Goal: Communication & Community: Share content

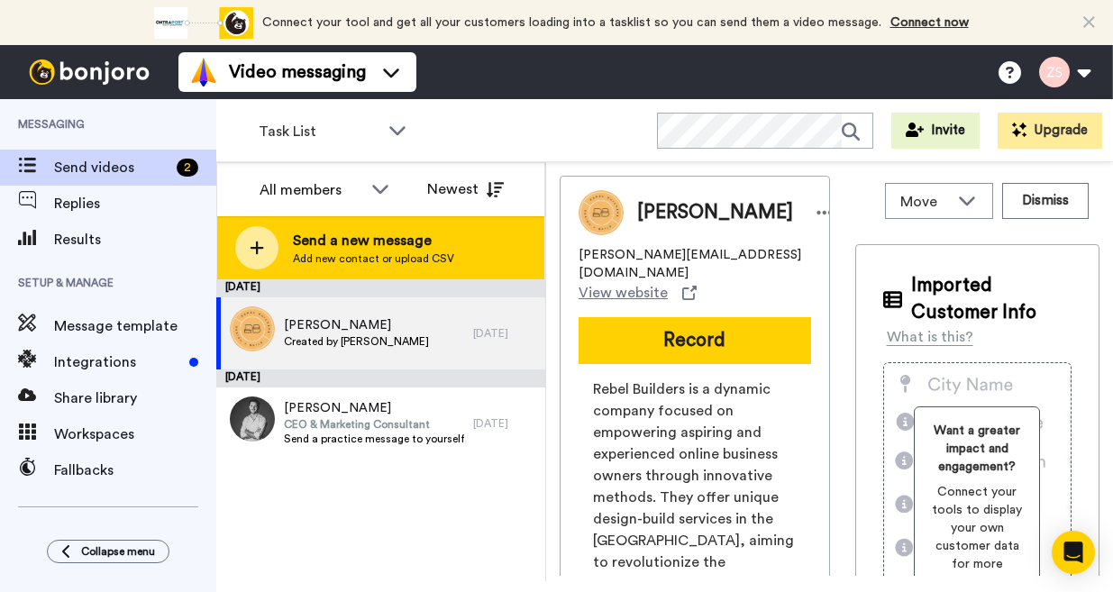
click at [371, 234] on span "Send a new message" at bounding box center [373, 241] width 161 height 22
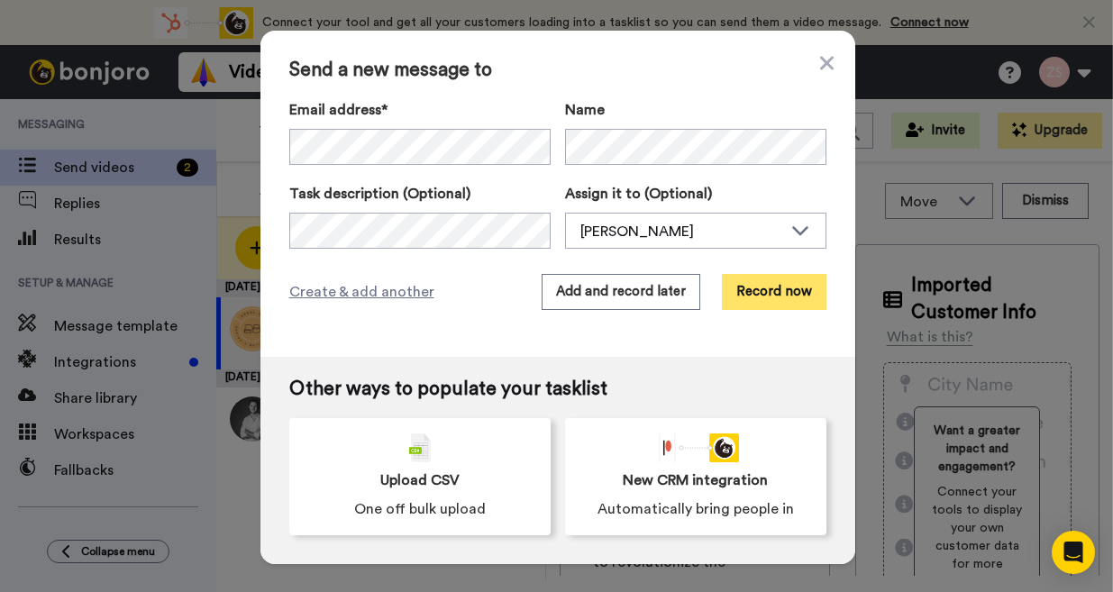
click at [770, 299] on button "Record now" at bounding box center [774, 292] width 105 height 36
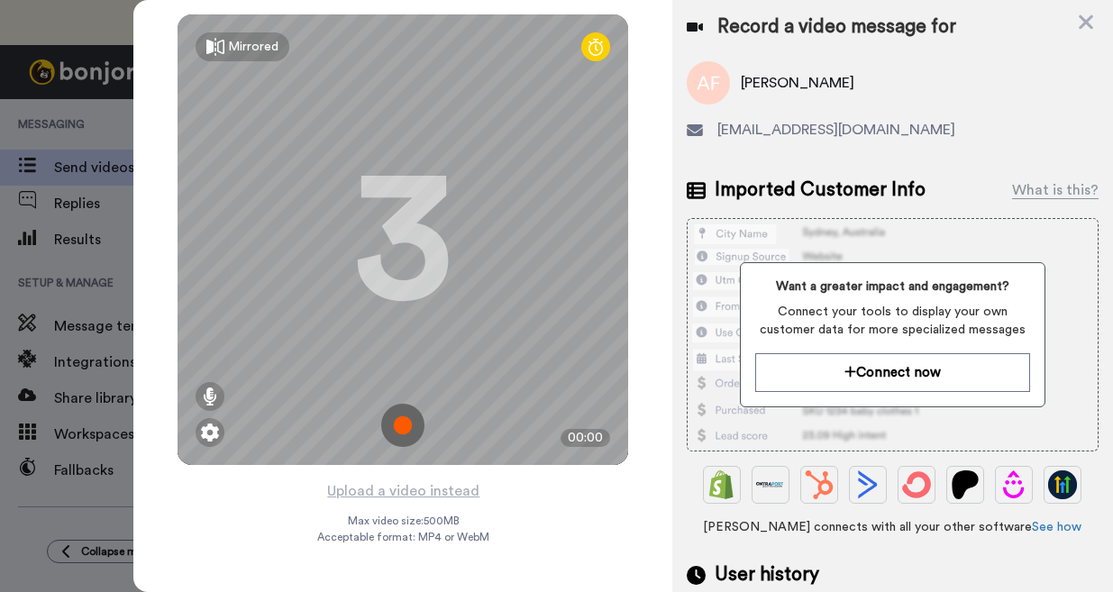
click at [400, 420] on img at bounding box center [402, 425] width 43 height 43
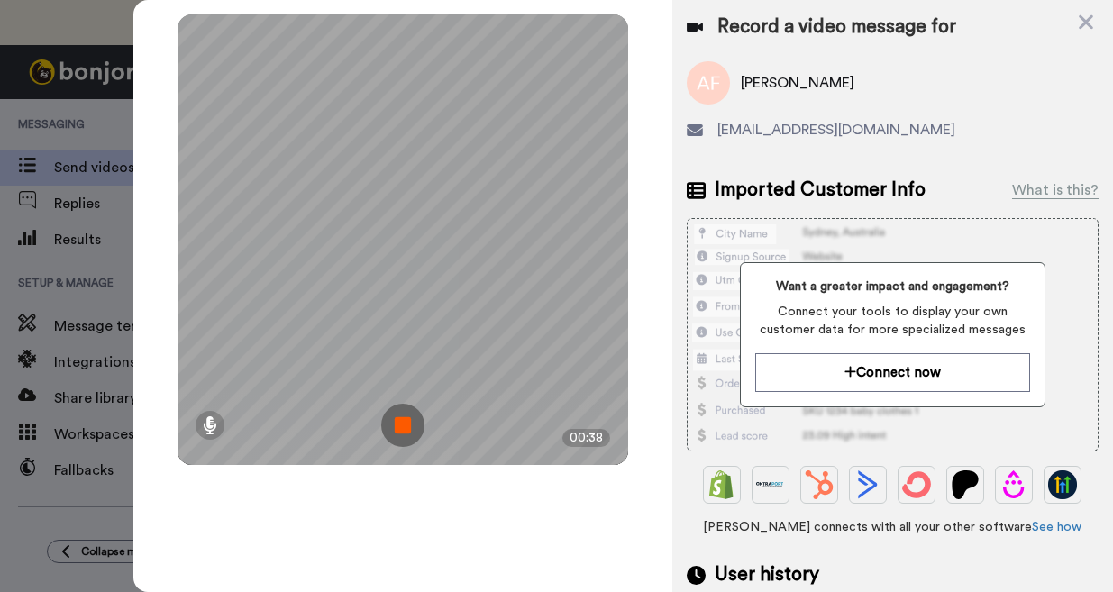
click at [401, 429] on img at bounding box center [402, 425] width 43 height 43
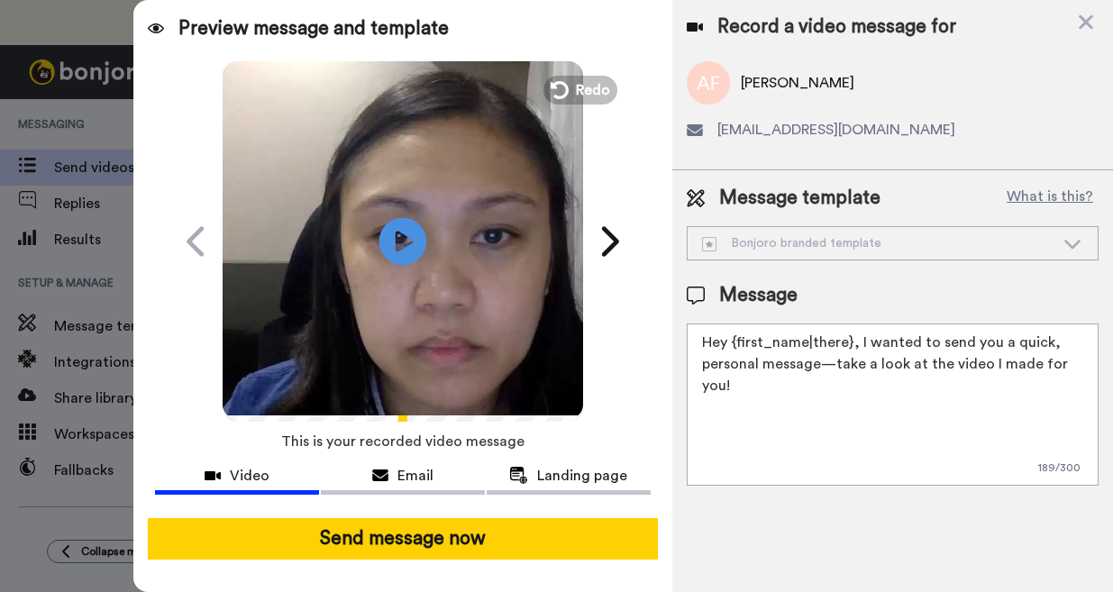
click at [409, 246] on icon at bounding box center [404, 241] width 48 height 48
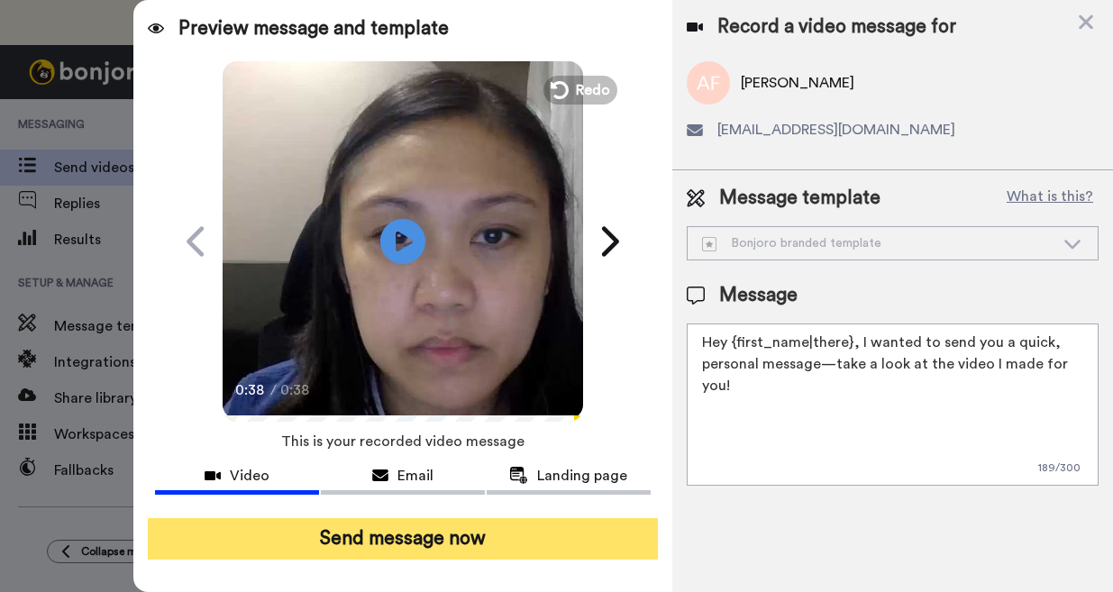
click at [417, 543] on button "Send message now" at bounding box center [403, 538] width 510 height 41
